Goal: Task Accomplishment & Management: Manage account settings

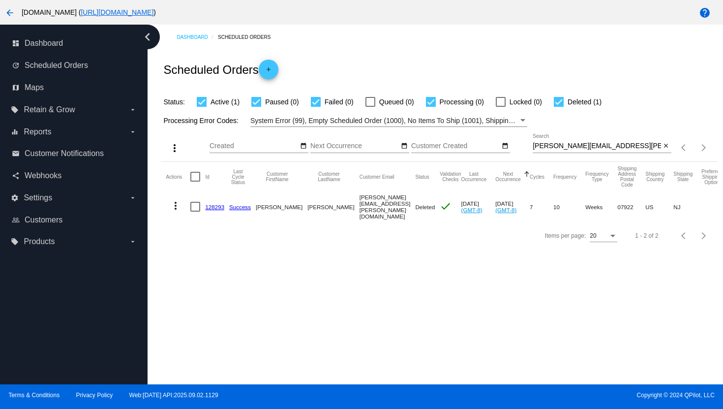
click at [9, 14] on mat-icon "arrow_back" at bounding box center [10, 13] width 12 height 12
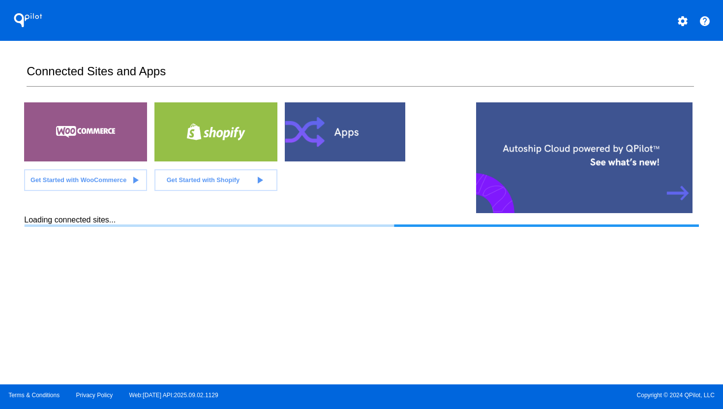
click at [684, 17] on mat-icon "settings" at bounding box center [683, 21] width 12 height 12
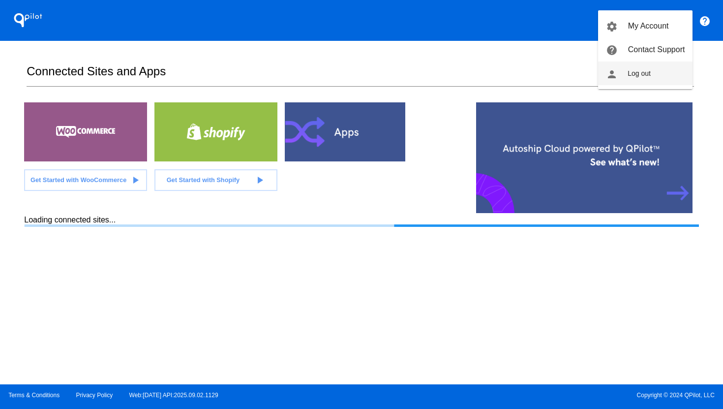
click at [639, 71] on span "Log out" at bounding box center [638, 73] width 23 height 8
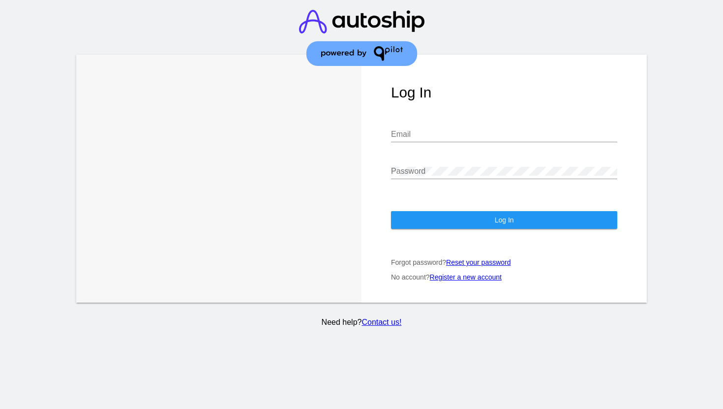
click at [465, 140] on div "Email" at bounding box center [504, 131] width 226 height 22
type input "[PERSON_NAME][EMAIL_ADDRESS][DOMAIN_NAME]"
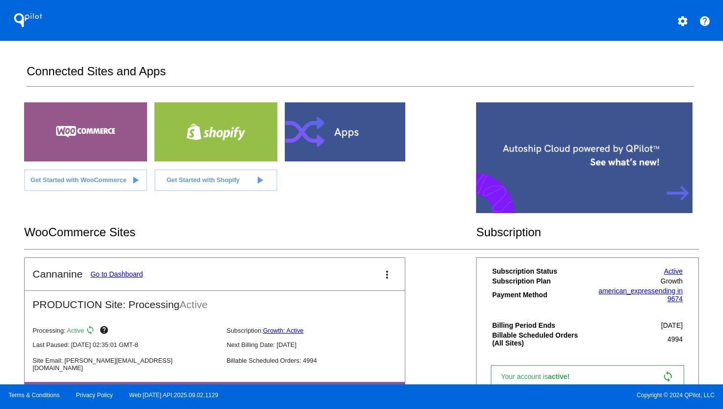
click at [119, 275] on link "Go to Dashboard" at bounding box center [116, 274] width 53 height 8
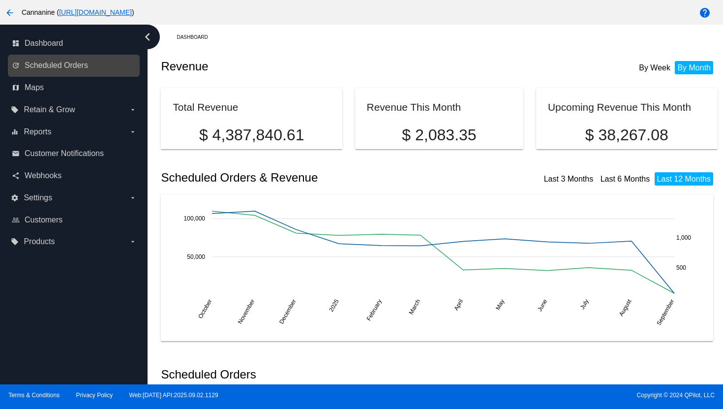
click at [119, 69] on link "update Scheduled Orders" at bounding box center [74, 66] width 125 height 16
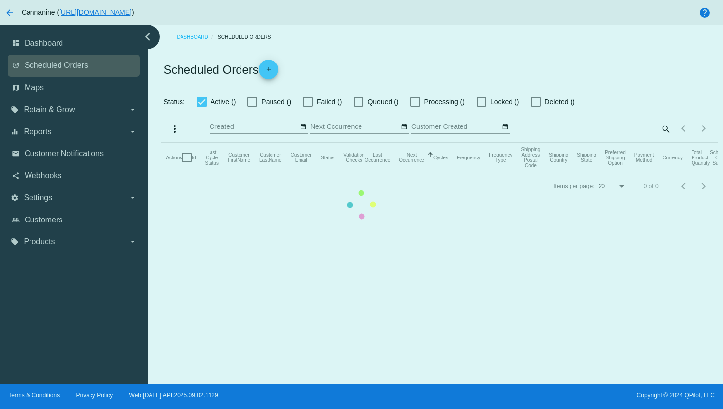
checkbox input "true"
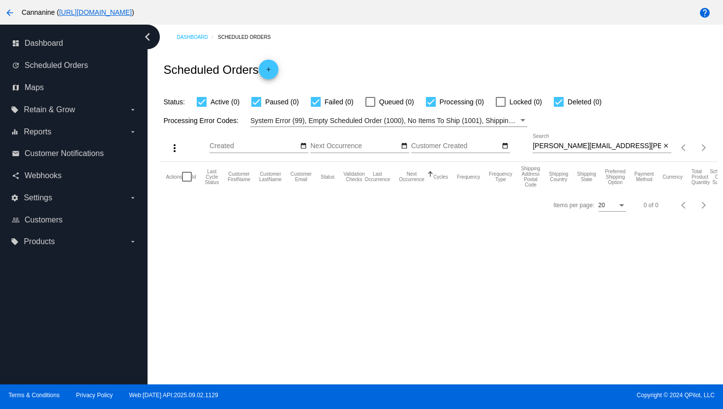
click at [576, 148] on input "[PERSON_NAME][EMAIL_ADDRESS][PERSON_NAME][DOMAIN_NAME]" at bounding box center [597, 146] width 128 height 8
paste input "emcgrizzle4"
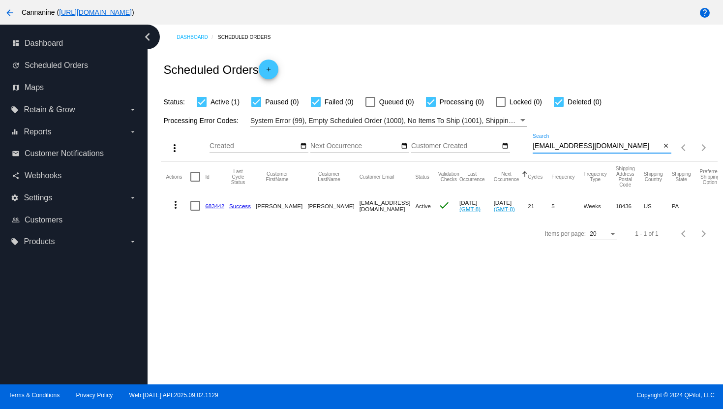
type input "[EMAIL_ADDRESS][DOMAIN_NAME]"
click at [175, 207] on mat-icon "more_vert" at bounding box center [176, 205] width 12 height 12
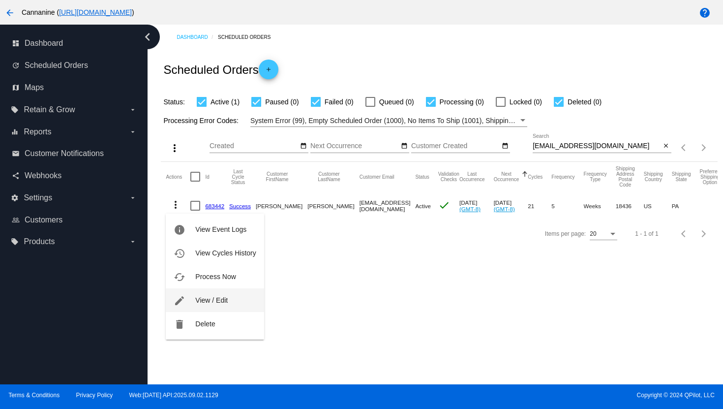
click at [197, 295] on button "edit View / Edit" at bounding box center [215, 300] width 98 height 24
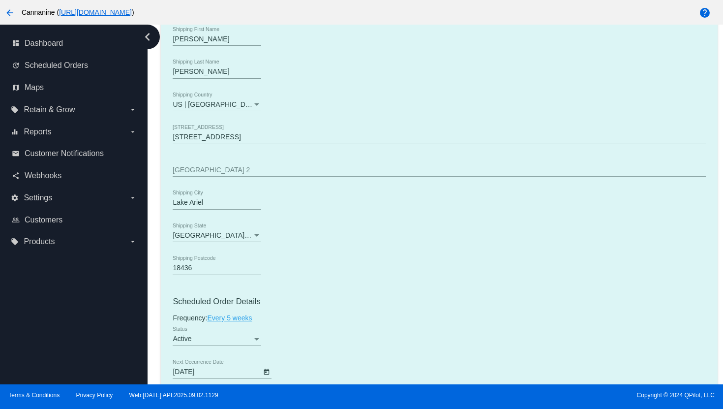
scroll to position [420, 0]
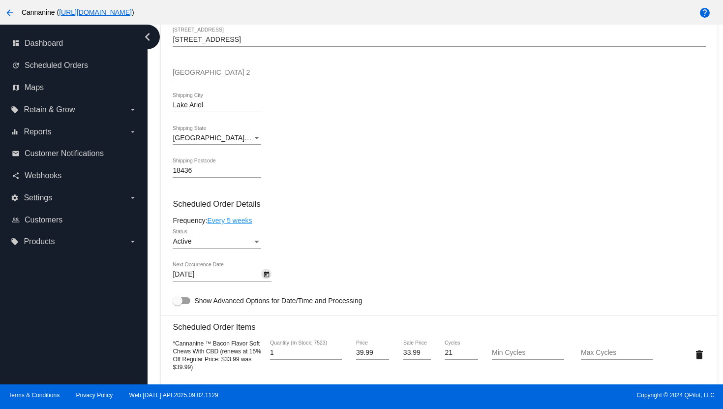
click at [266, 277] on icon "Open calendar" at bounding box center [266, 274] width 5 height 6
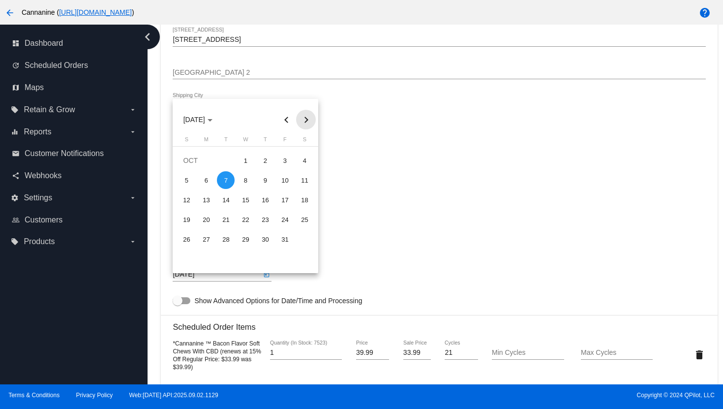
click at [306, 125] on button "Next month" at bounding box center [306, 120] width 20 height 20
click at [224, 203] on div "11" at bounding box center [226, 200] width 18 height 18
type input "[DATE]"
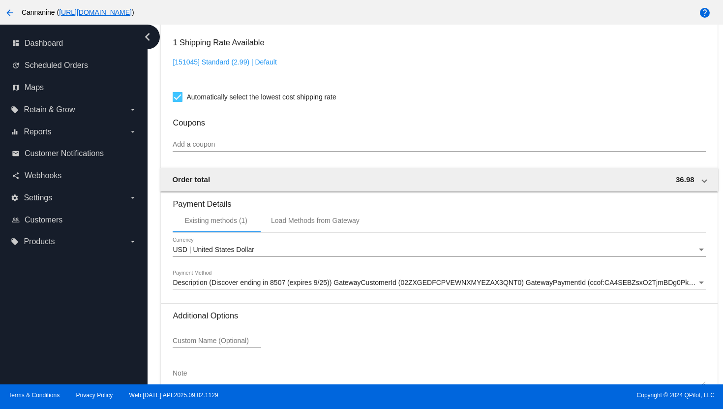
scroll to position [872, 0]
